Goal: Transaction & Acquisition: Purchase product/service

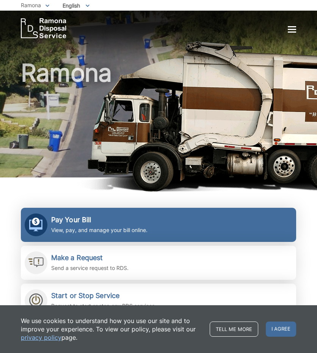
click at [66, 221] on h2 "Pay Your Bill" at bounding box center [99, 220] width 96 height 8
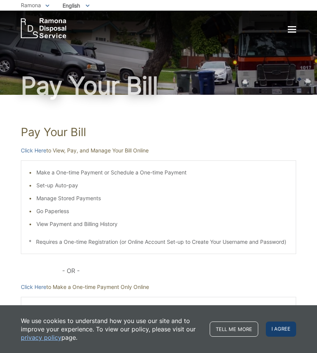
click at [284, 330] on span "I agree" at bounding box center [281, 328] width 30 height 15
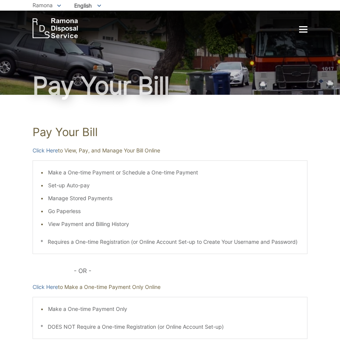
click at [128, 215] on ul "Make a One-time Payment or Schedule a One-time Payment Set-up Auto-pay Manage S…" at bounding box center [170, 198] width 259 height 60
click at [25, 245] on div "Pay Your [PERSON_NAME] Here to View, Pay, and Manage Your Bill Online Make a On…" at bounding box center [170, 238] width 340 height 286
click at [45, 152] on link "Click Here" at bounding box center [45, 150] width 25 height 8
